Goal: Book appointment/travel/reservation

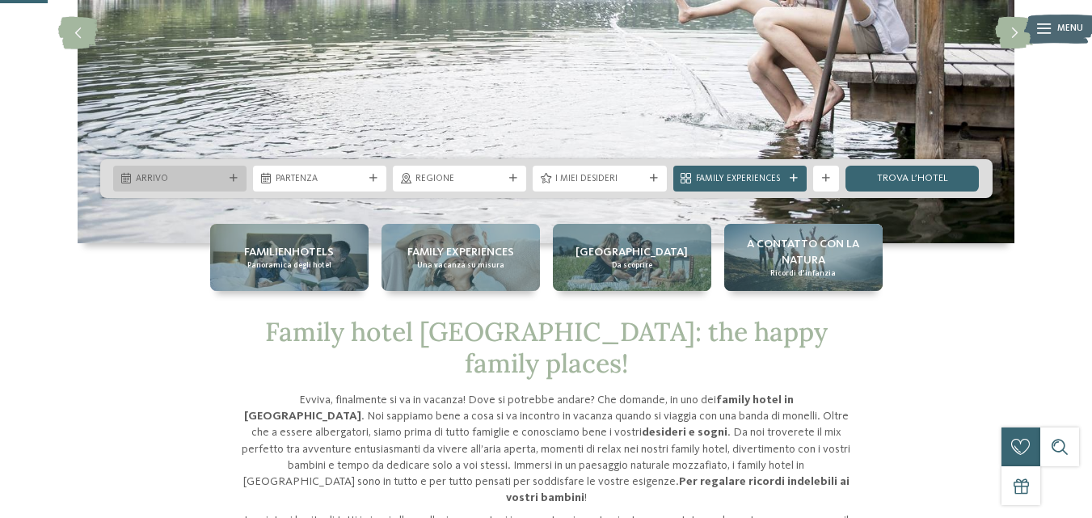
click at [238, 175] on div at bounding box center [233, 179] width 13 height 8
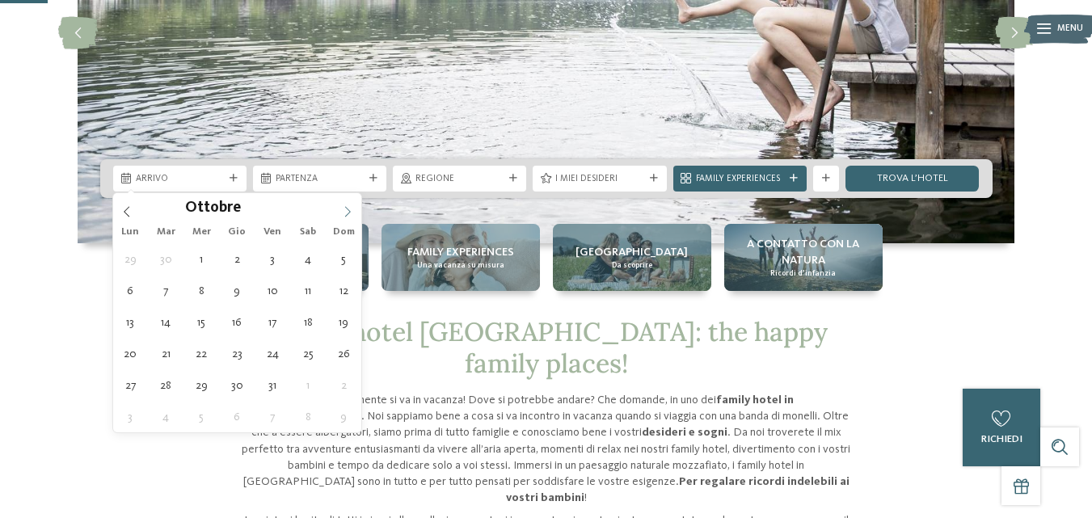
click at [349, 212] on icon at bounding box center [347, 211] width 11 height 11
click at [349, 210] on icon at bounding box center [348, 211] width 6 height 11
type div "[DATE]"
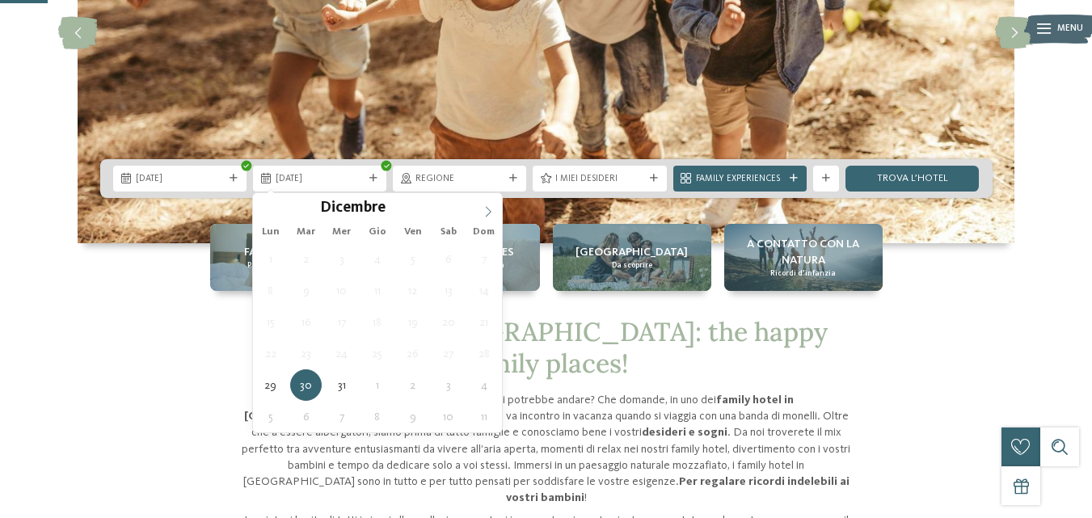
type input "****"
click at [487, 204] on span at bounding box center [488, 206] width 27 height 27
type div "[DATE]"
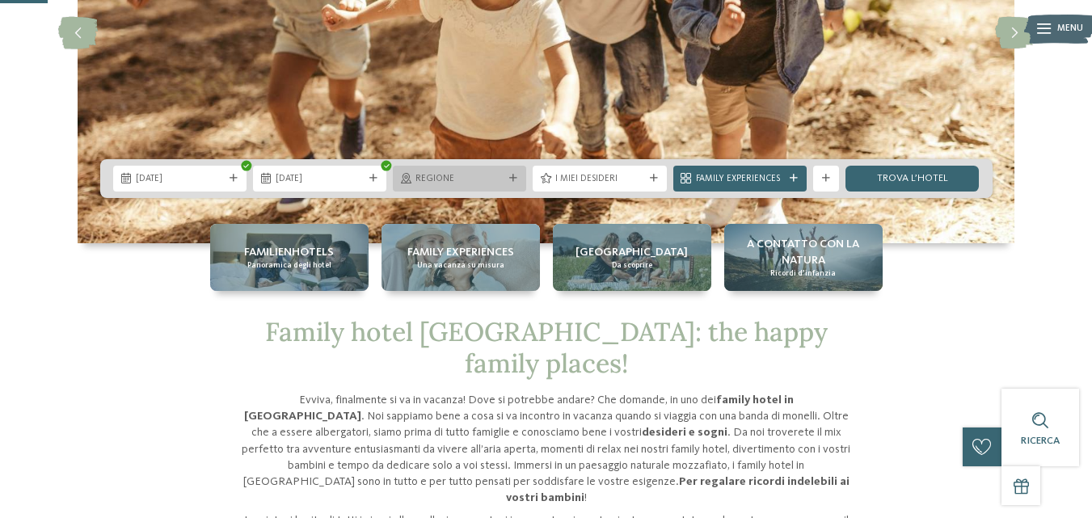
click at [513, 175] on icon at bounding box center [513, 179] width 8 height 8
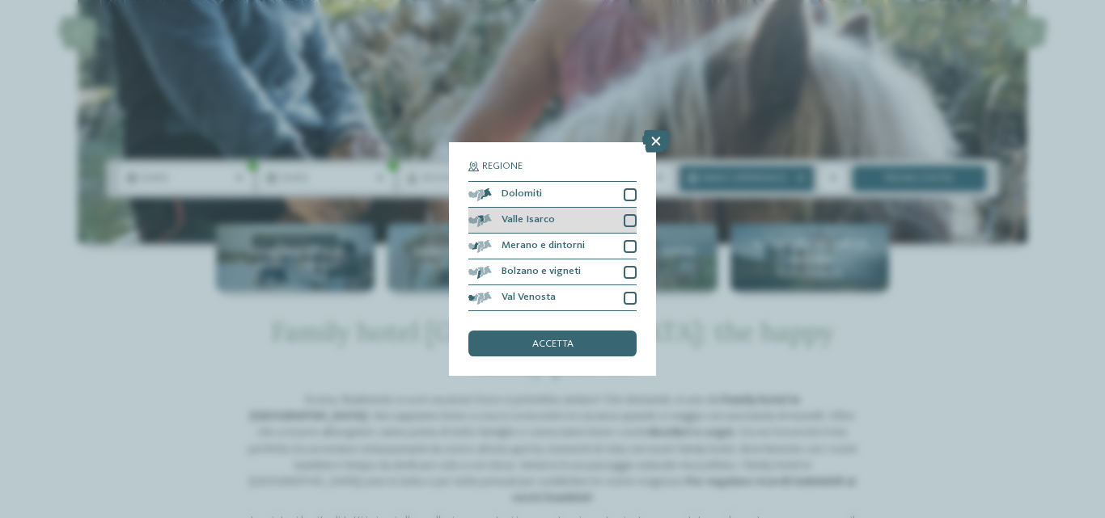
click at [630, 218] on div at bounding box center [629, 220] width 13 height 13
click at [652, 141] on icon at bounding box center [655, 141] width 27 height 23
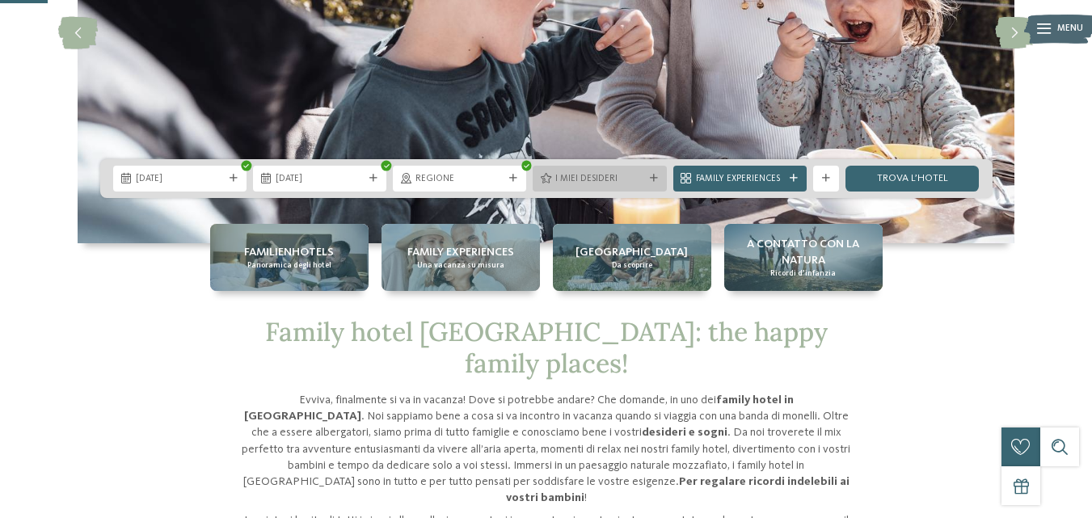
click at [656, 177] on icon at bounding box center [654, 179] width 8 height 8
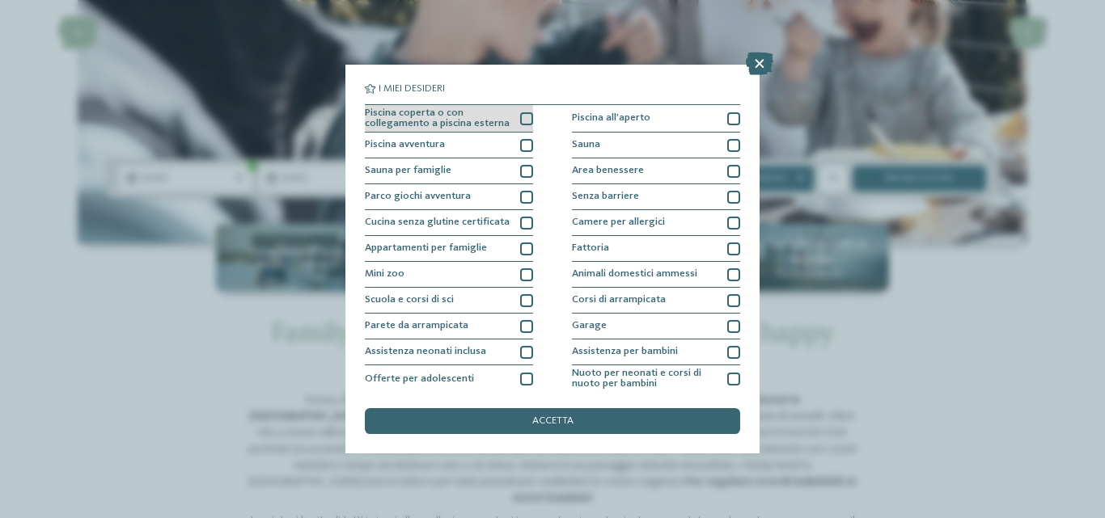
click at [522, 115] on div at bounding box center [526, 118] width 13 height 13
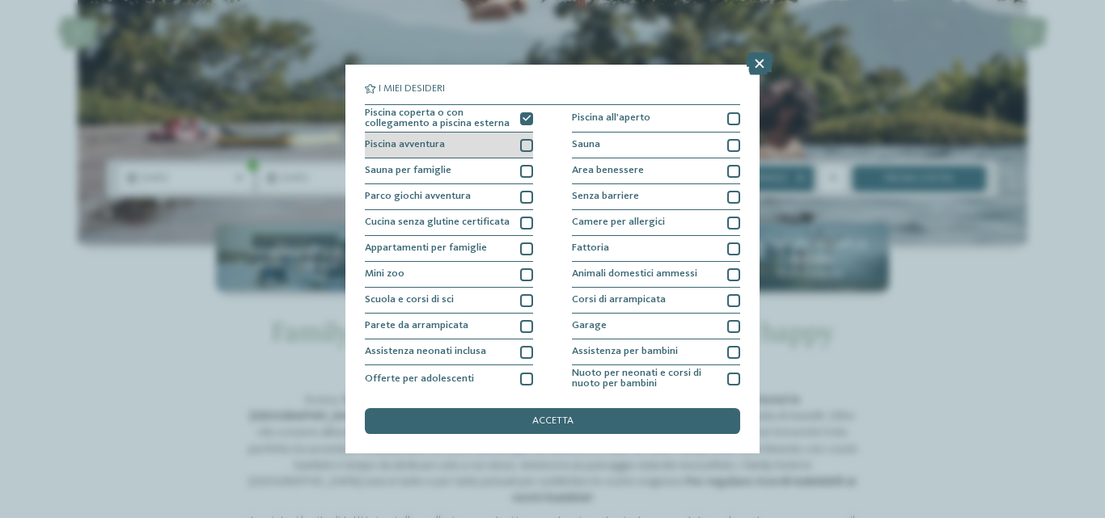
click at [523, 144] on div at bounding box center [526, 145] width 13 height 13
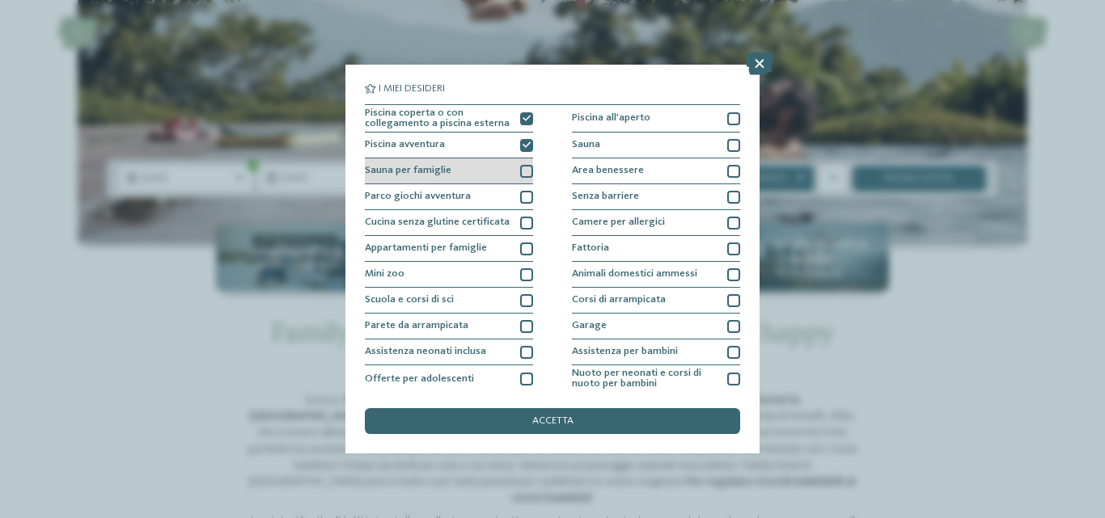
click at [522, 165] on div at bounding box center [526, 171] width 13 height 13
click at [520, 198] on div at bounding box center [526, 197] width 13 height 13
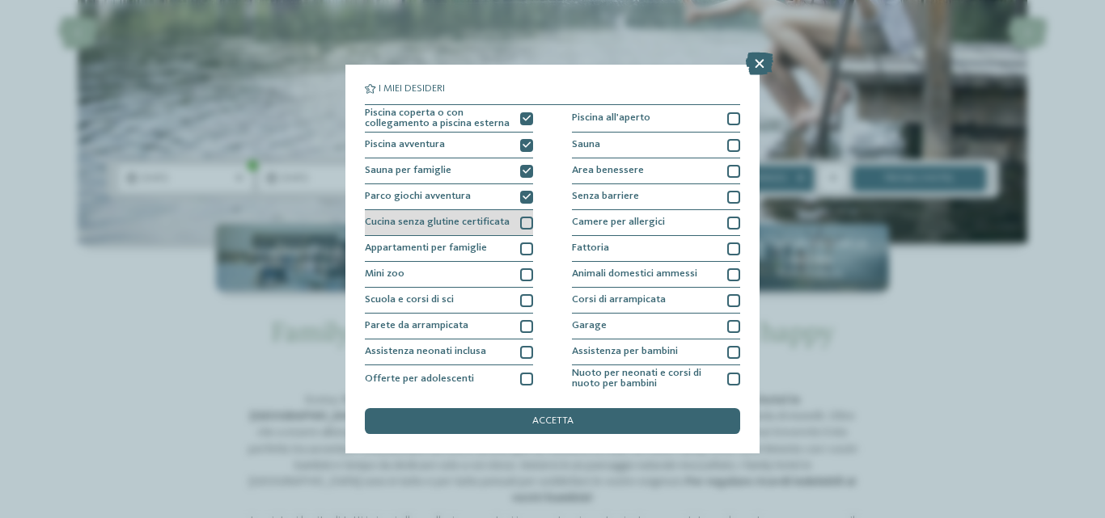
click at [522, 219] on div at bounding box center [526, 223] width 13 height 13
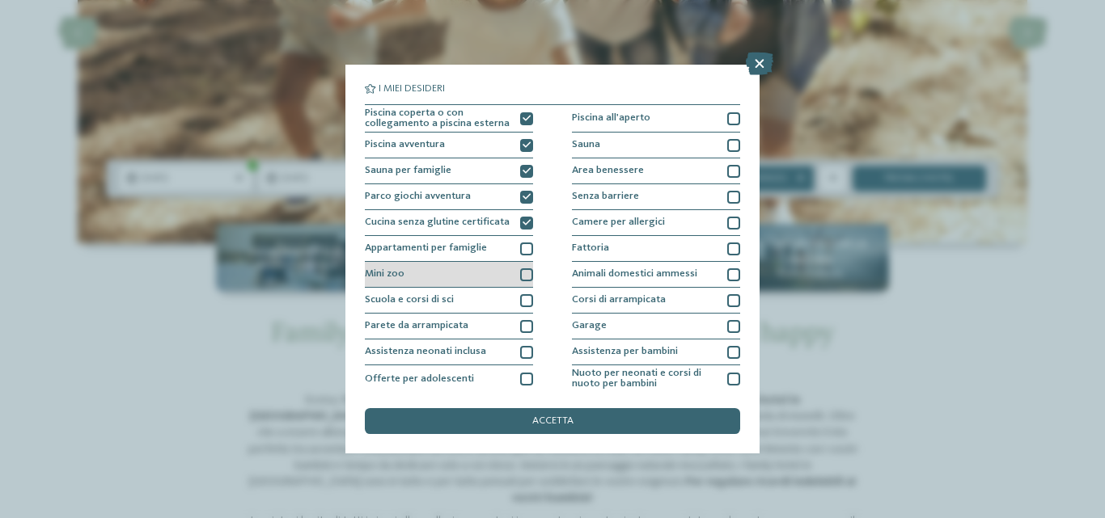
click at [521, 273] on div at bounding box center [526, 274] width 13 height 13
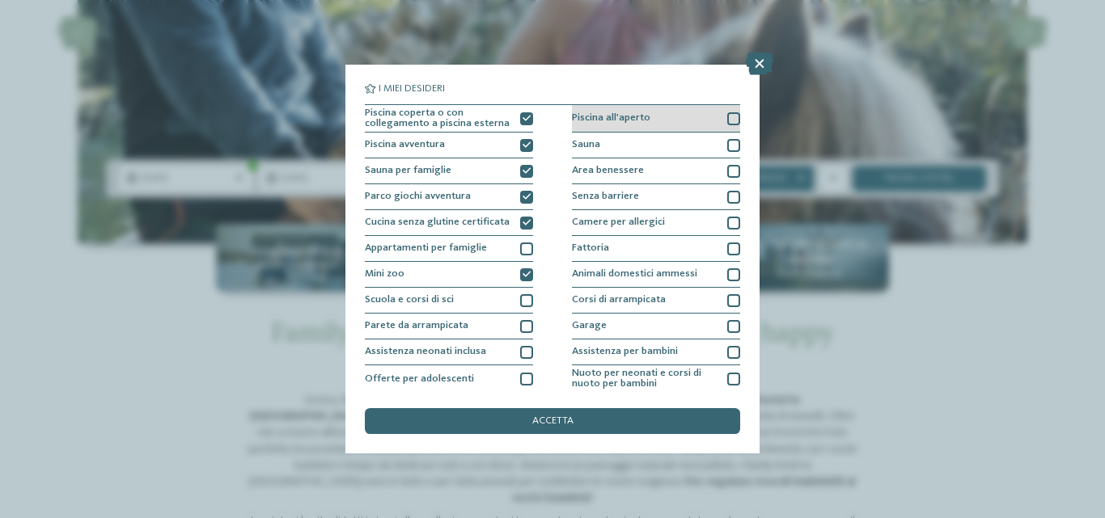
click at [727, 114] on div at bounding box center [733, 118] width 13 height 13
click at [727, 145] on div at bounding box center [733, 145] width 13 height 13
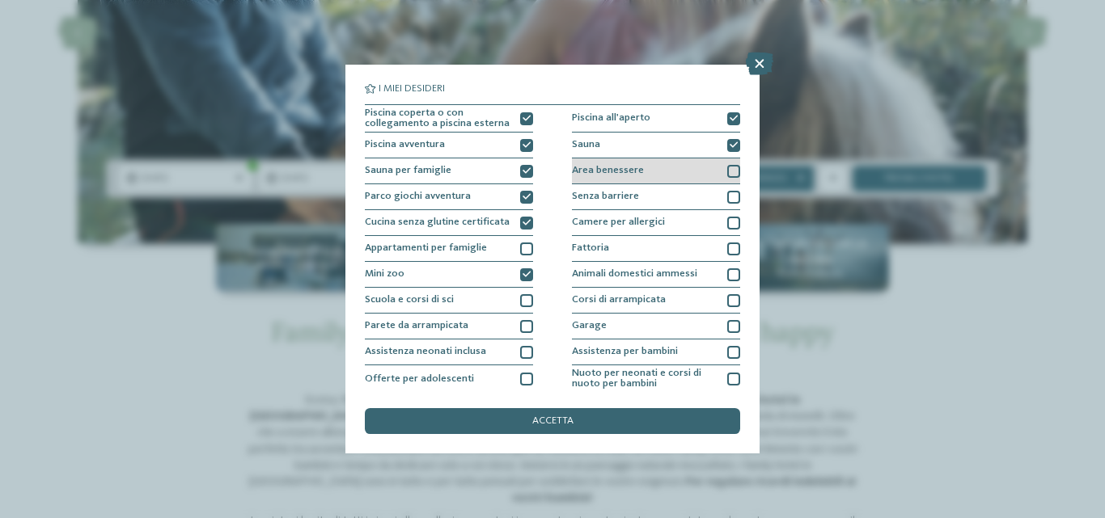
click at [728, 167] on div at bounding box center [733, 171] width 13 height 13
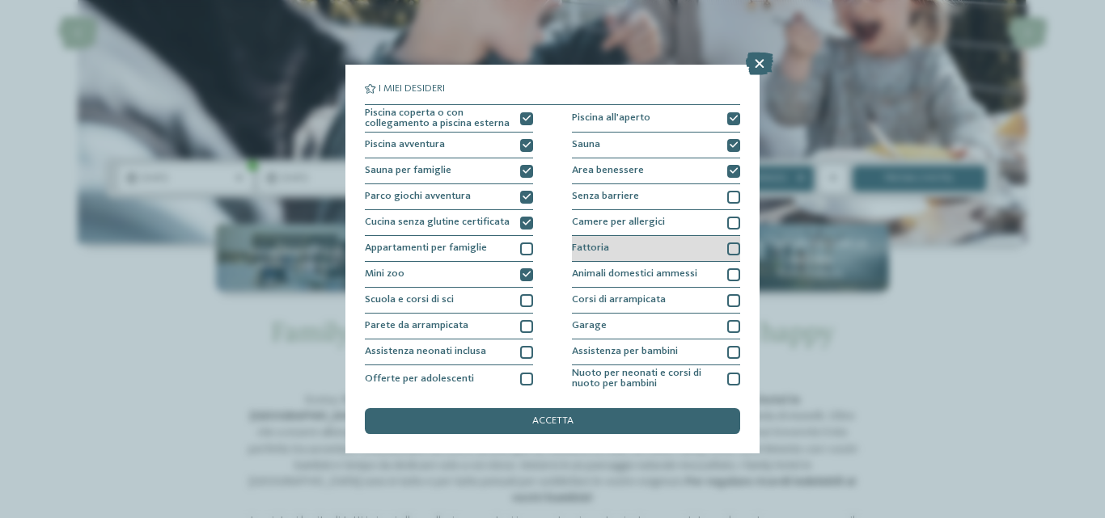
click at [728, 246] on div at bounding box center [733, 249] width 13 height 13
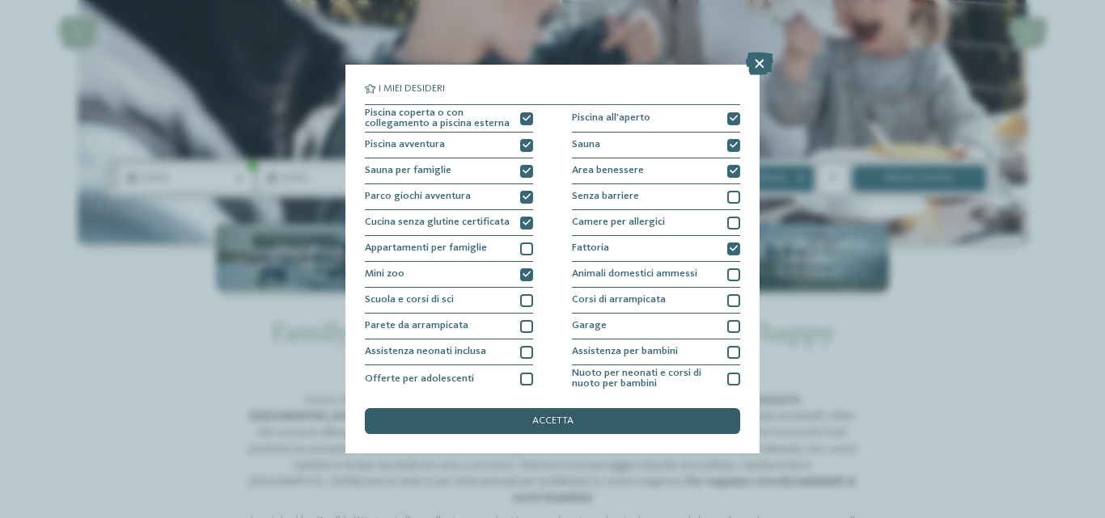
click at [560, 421] on span "accetta" at bounding box center [552, 421] width 41 height 11
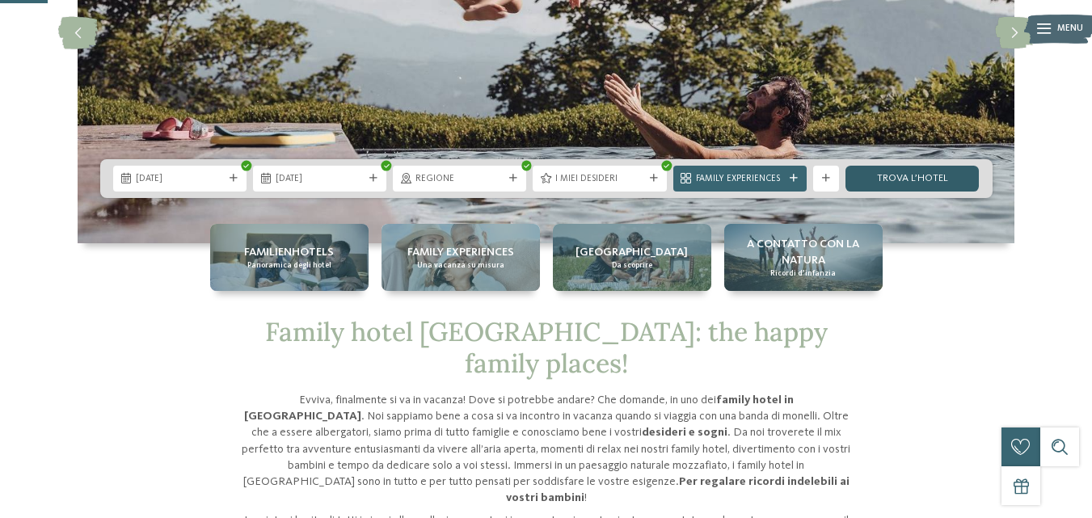
click at [910, 177] on link "trova l’hotel" at bounding box center [912, 179] width 133 height 26
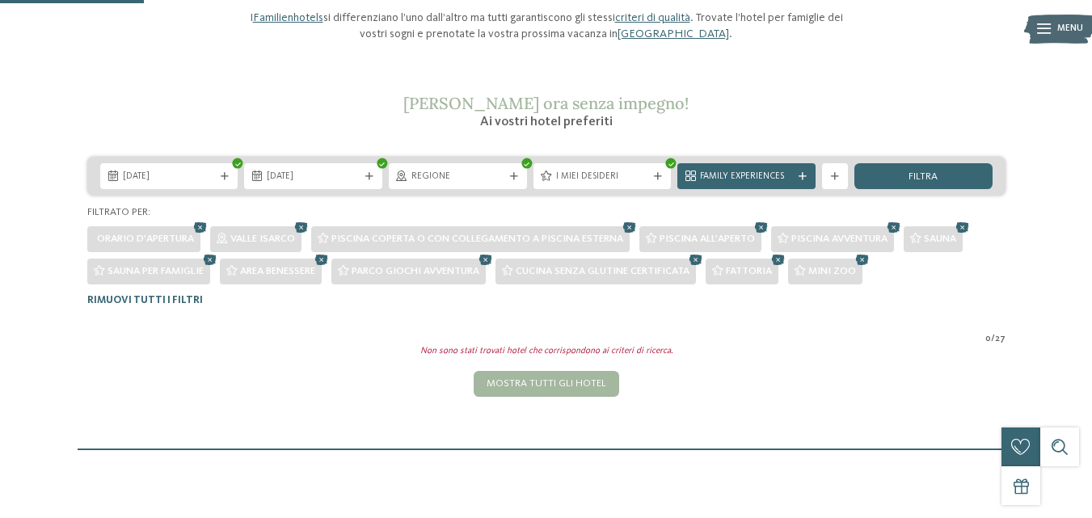
scroll to position [108, 0]
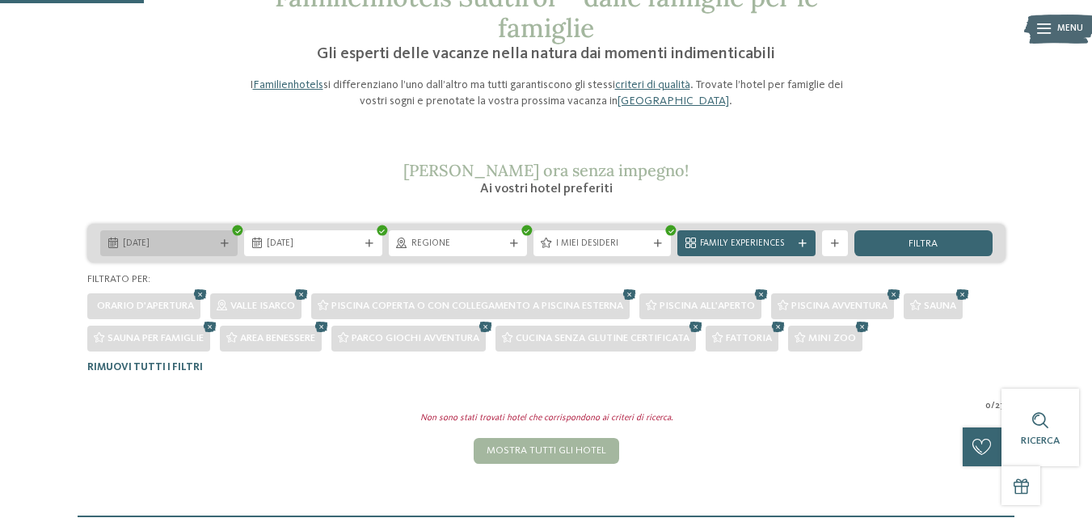
click at [230, 240] on div at bounding box center [224, 244] width 13 height 8
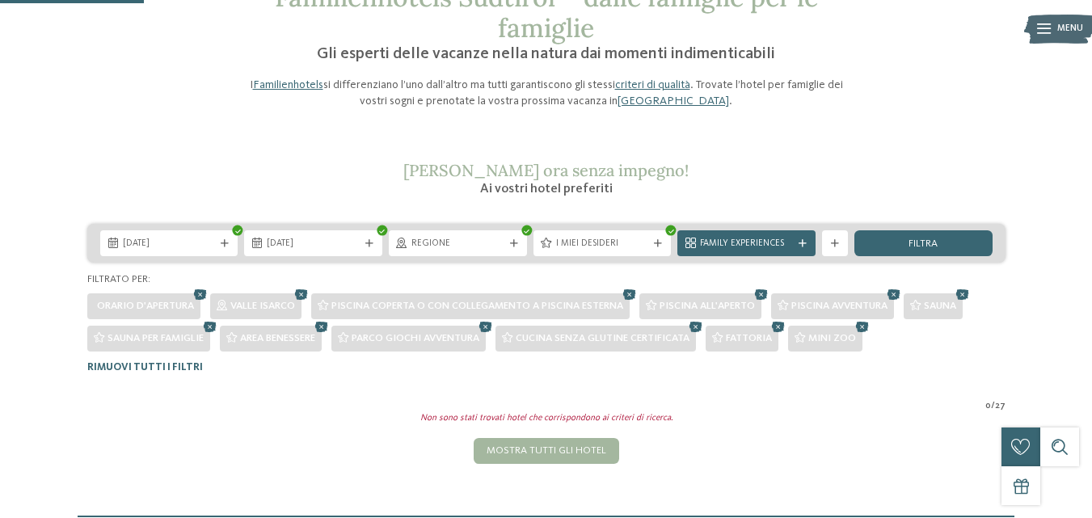
click at [1032, 364] on div "[DATE] [DATE] Regione" at bounding box center [547, 299] width 1074 height 150
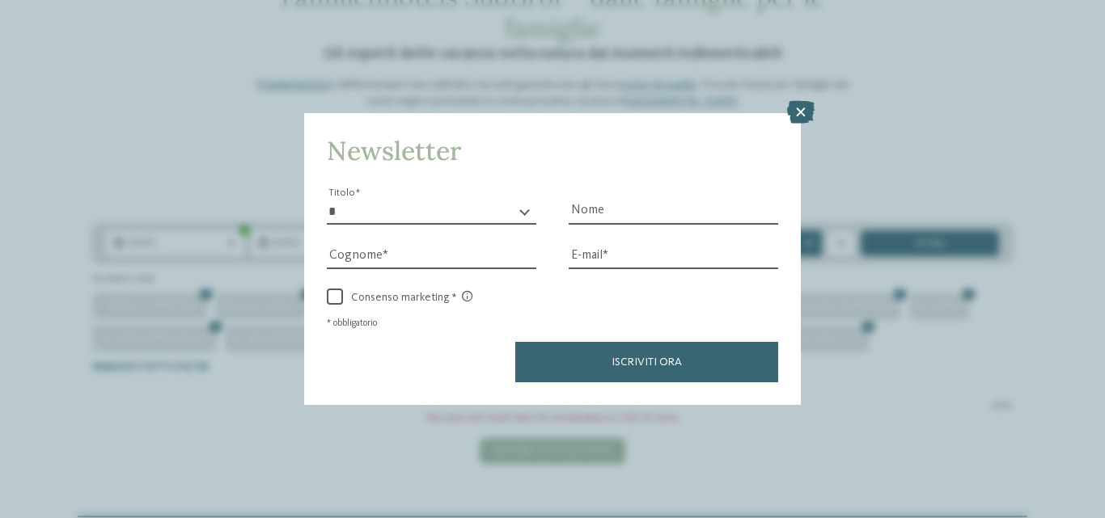
click at [517, 201] on select "* ****** ******* ******** ******" at bounding box center [431, 212] width 209 height 24
select select "*"
click at [327, 200] on select "* ****** ******* ******** ******" at bounding box center [431, 212] width 209 height 24
click at [633, 204] on input "Nome" at bounding box center [672, 212] width 209 height 24
type input "****"
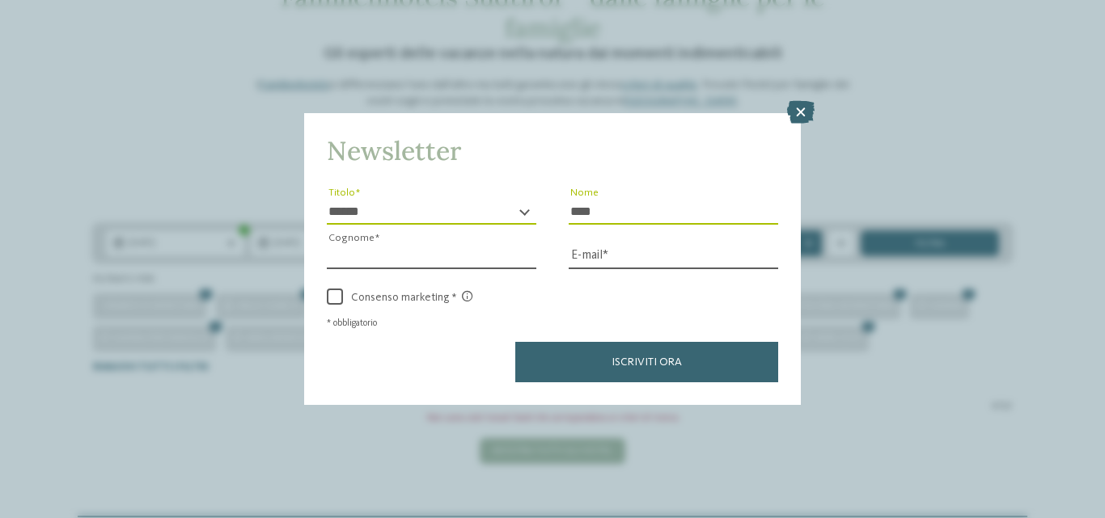
click at [416, 249] on input "Cognome" at bounding box center [431, 257] width 209 height 24
type input "*******"
click at [636, 260] on input "E-mail" at bounding box center [672, 257] width 209 height 24
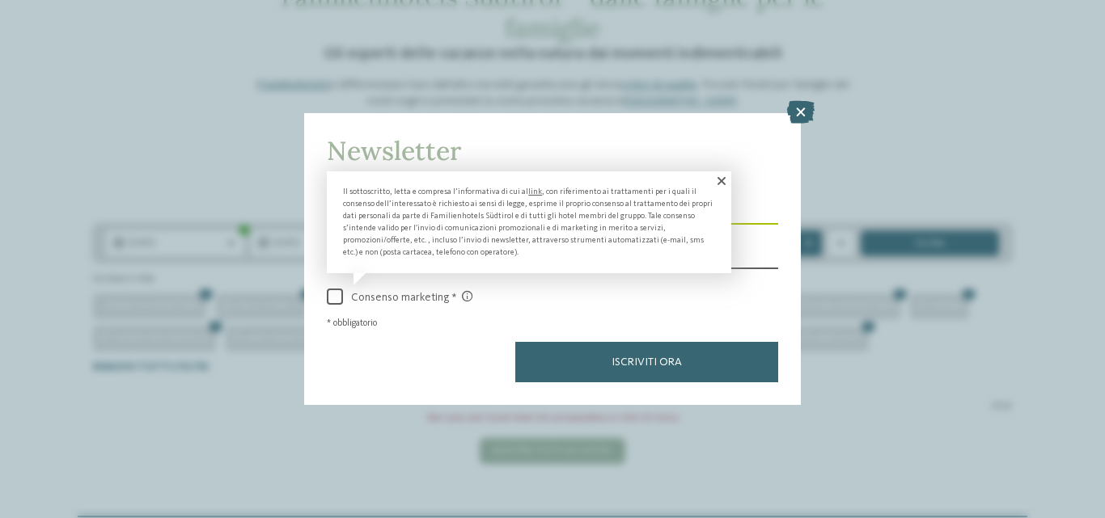
type input "**********"
click at [336, 294] on span at bounding box center [335, 297] width 16 height 16
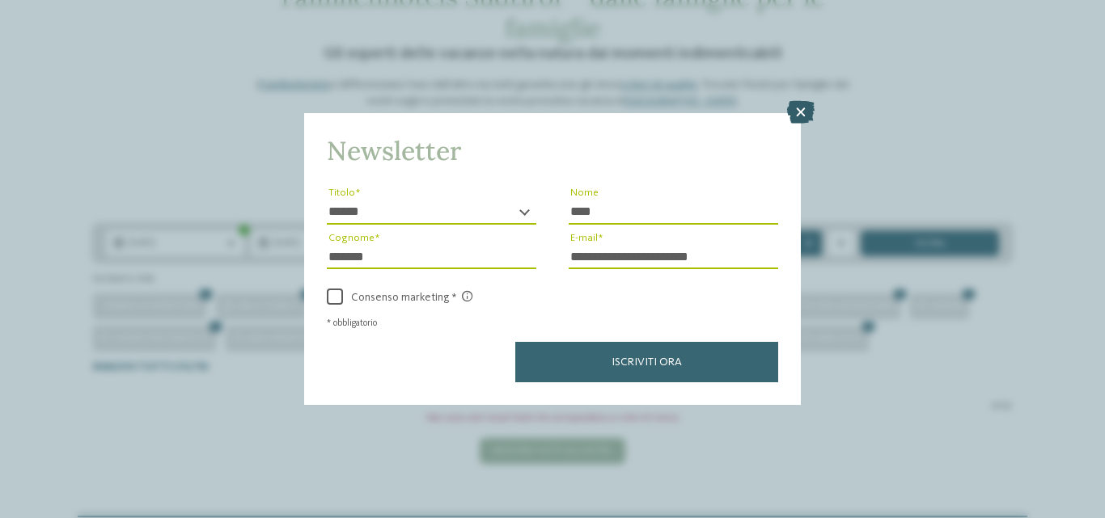
click at [801, 108] on icon at bounding box center [800, 112] width 27 height 23
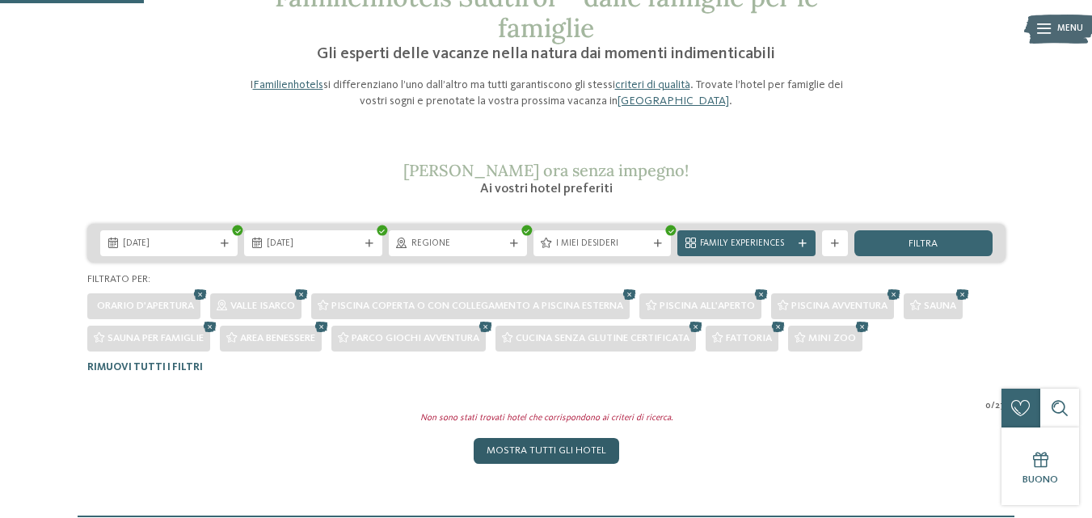
click at [549, 450] on div "Mostra tutti gli hotel" at bounding box center [547, 451] width 146 height 26
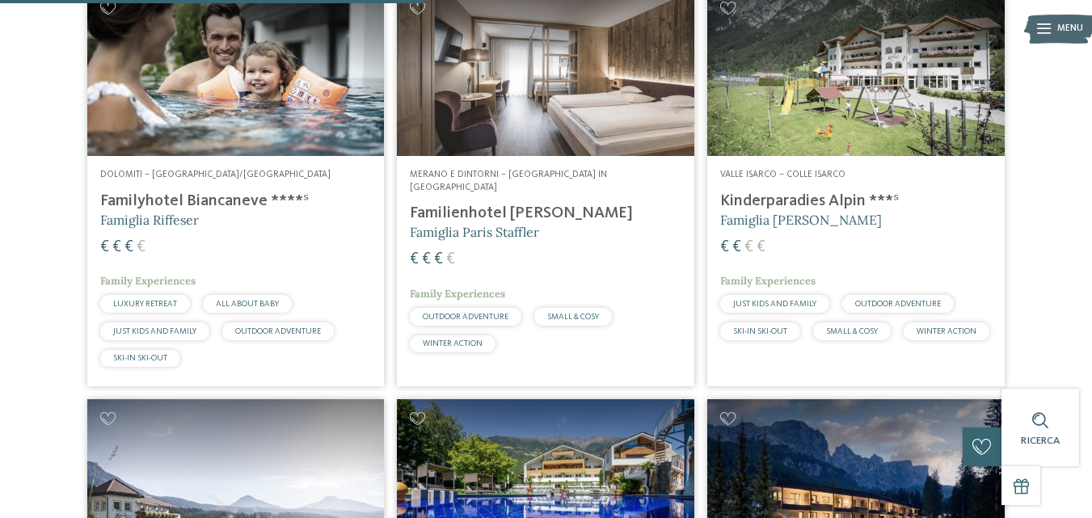
scroll to position [1213, 0]
